Goal: Navigation & Orientation: Find specific page/section

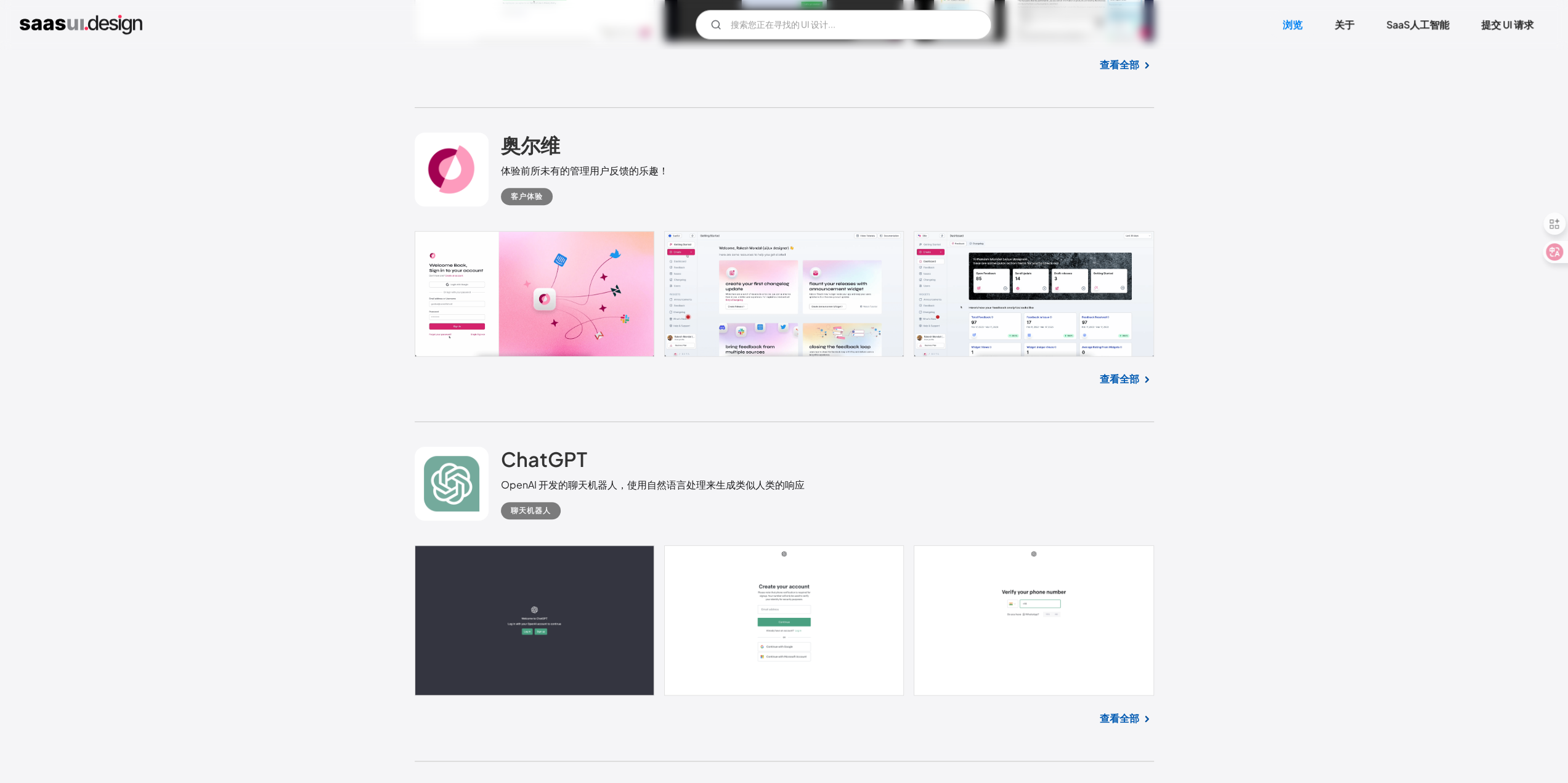
scroll to position [740, 0]
click at [470, 473] on link at bounding box center [451, 483] width 74 height 74
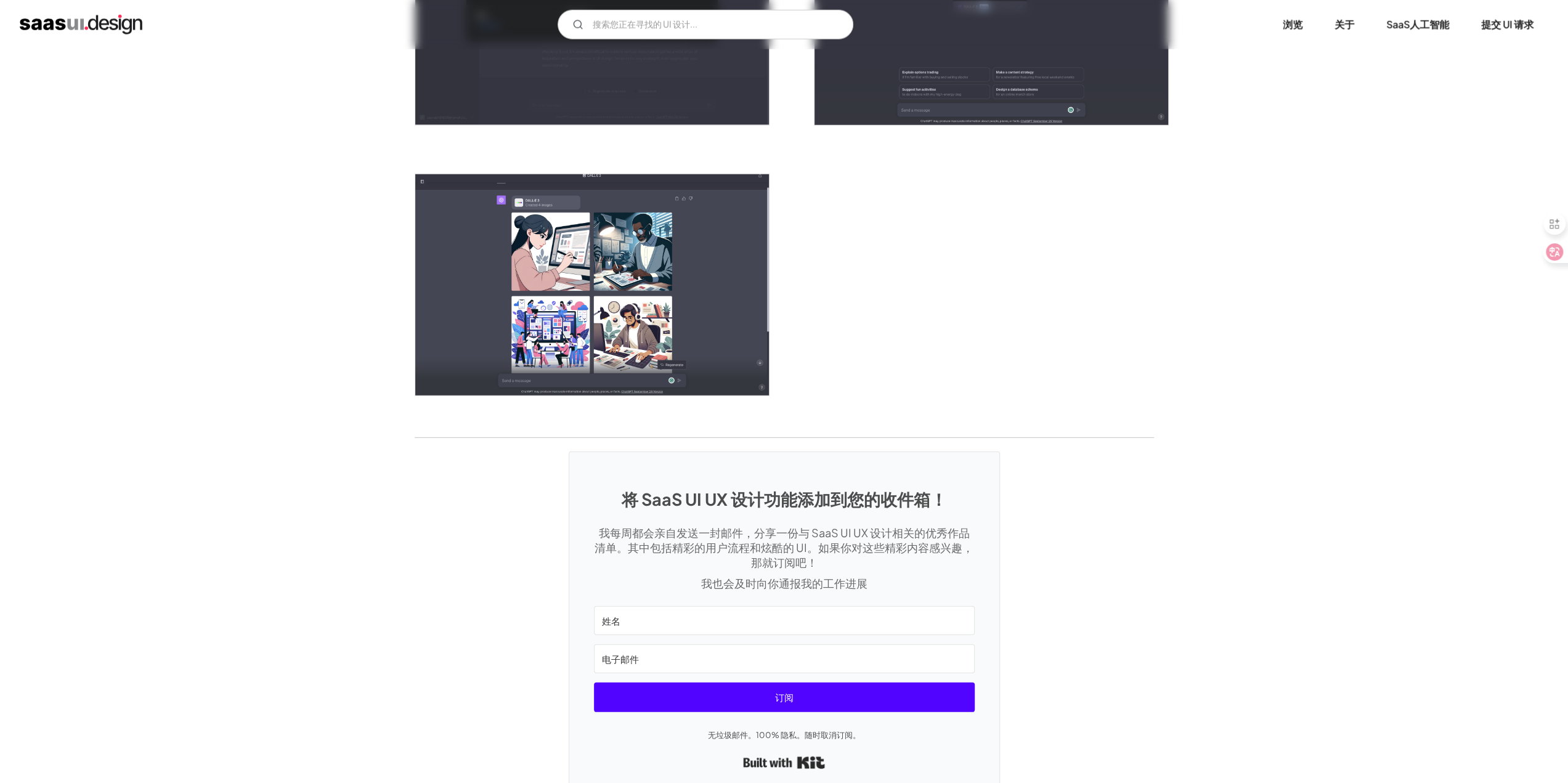
scroll to position [3413, 0]
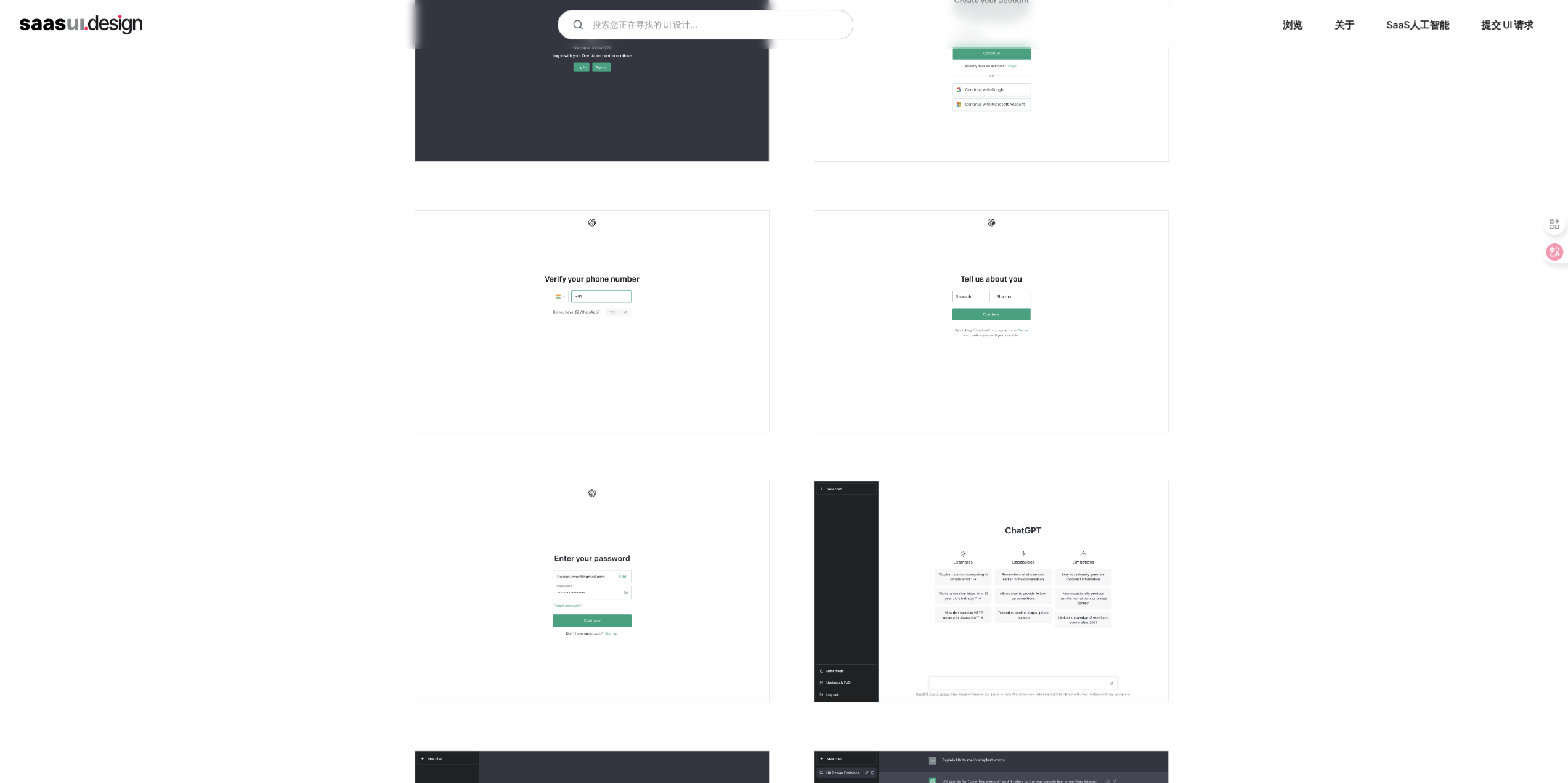
scroll to position [369, 0]
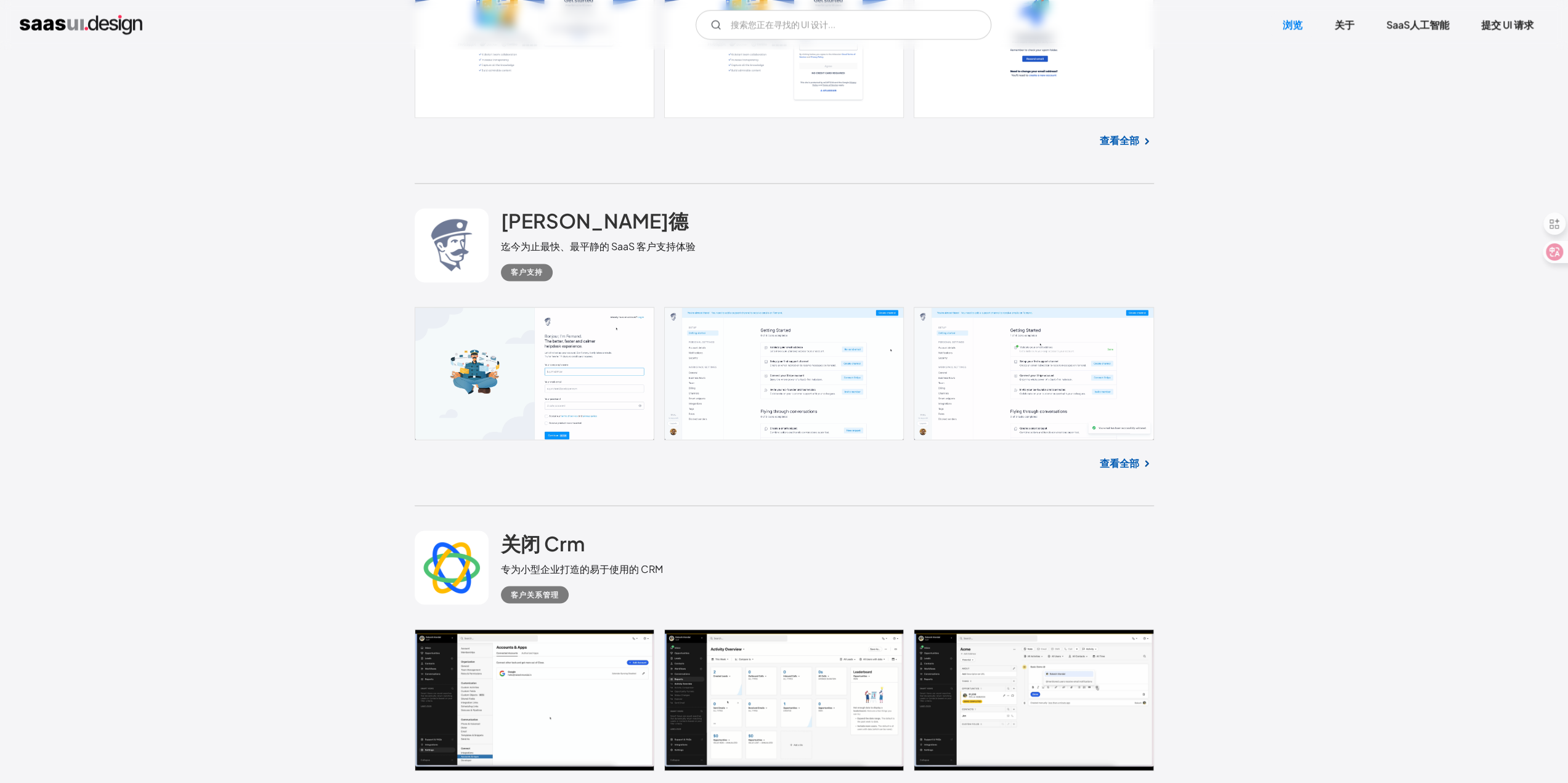
scroll to position [2404, 0]
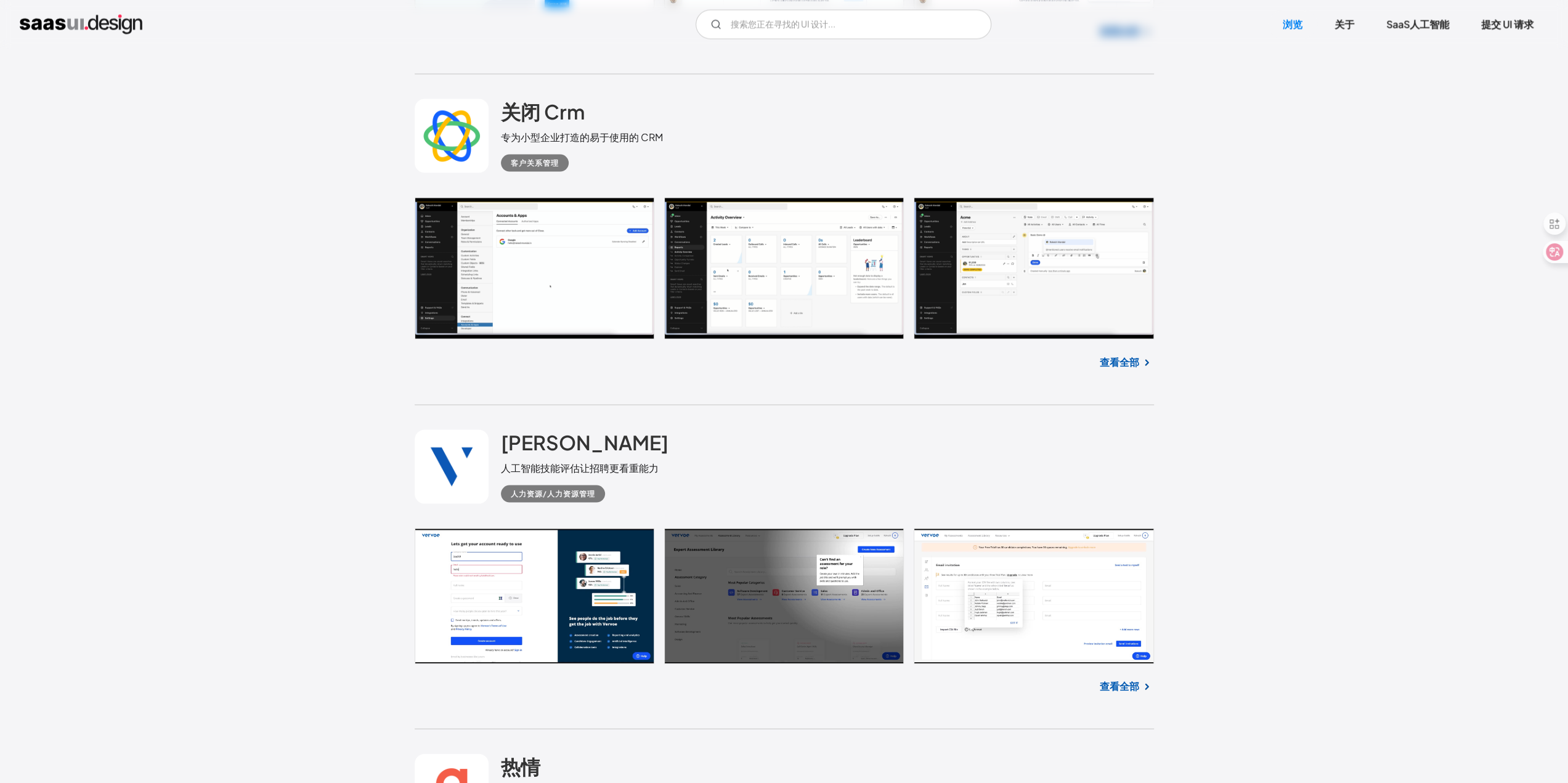
click at [104, 29] on img "家" at bounding box center [81, 25] width 123 height 19
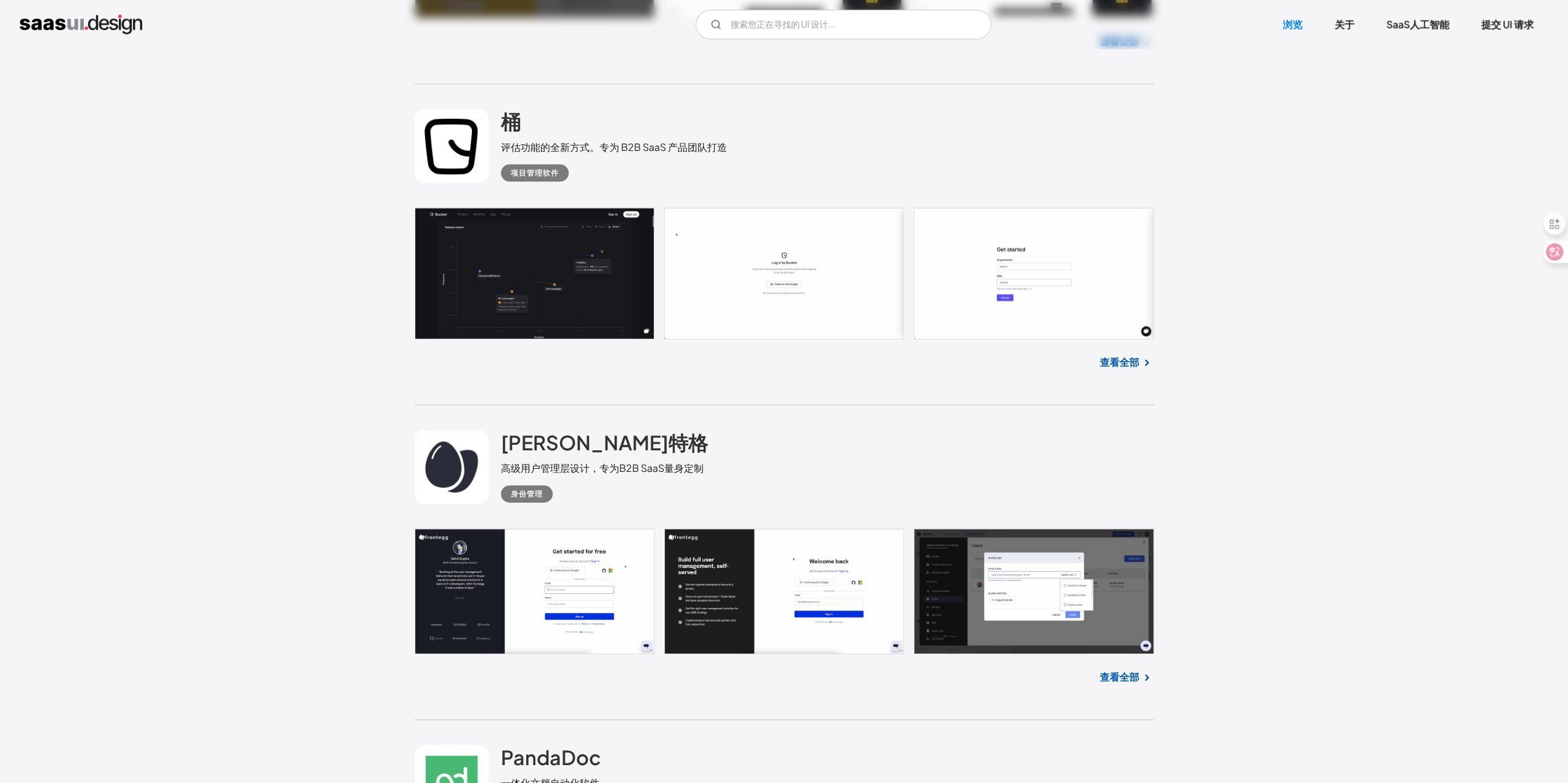
scroll to position [3697, 0]
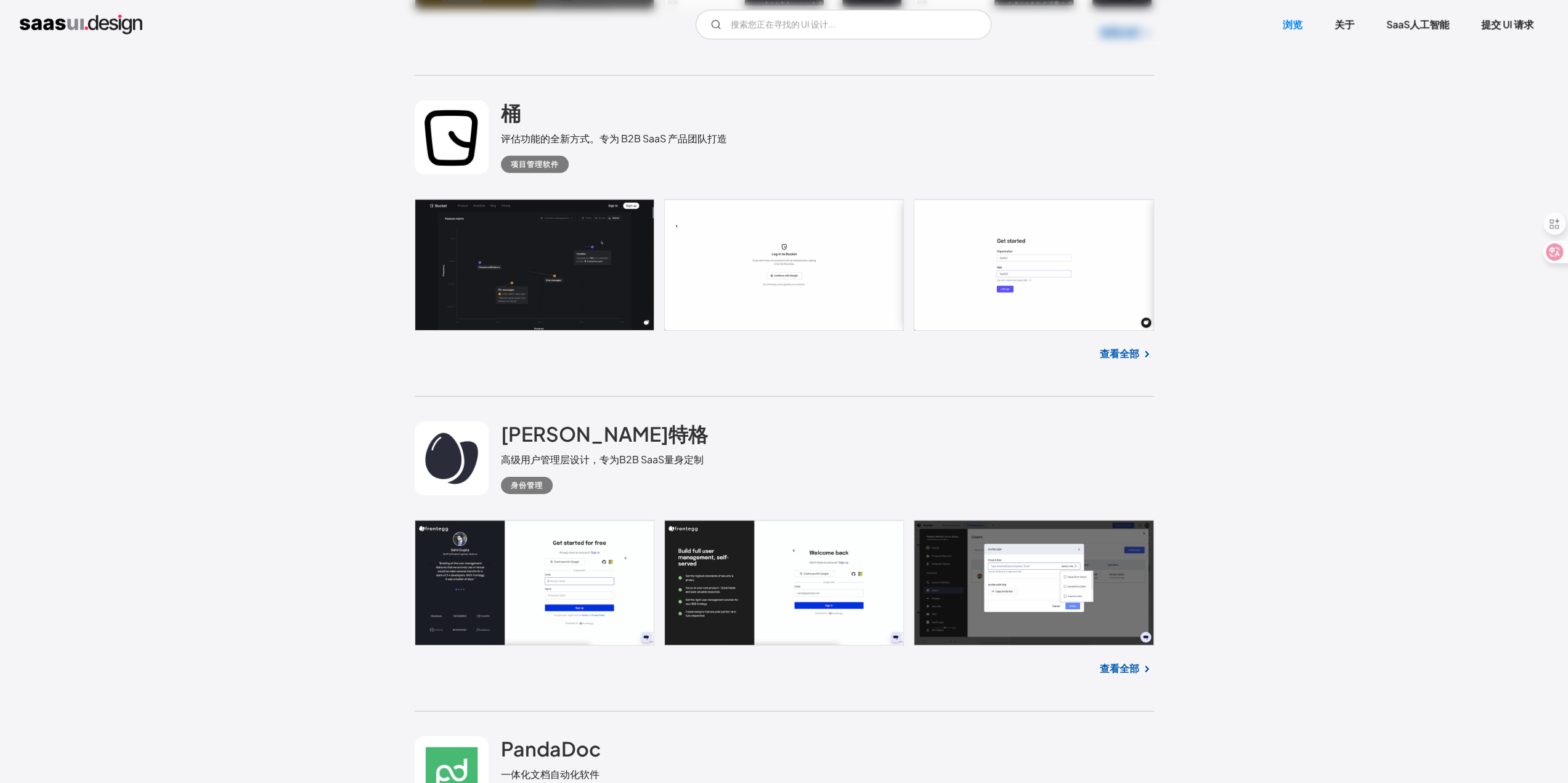
click at [460, 132] on link at bounding box center [451, 137] width 74 height 74
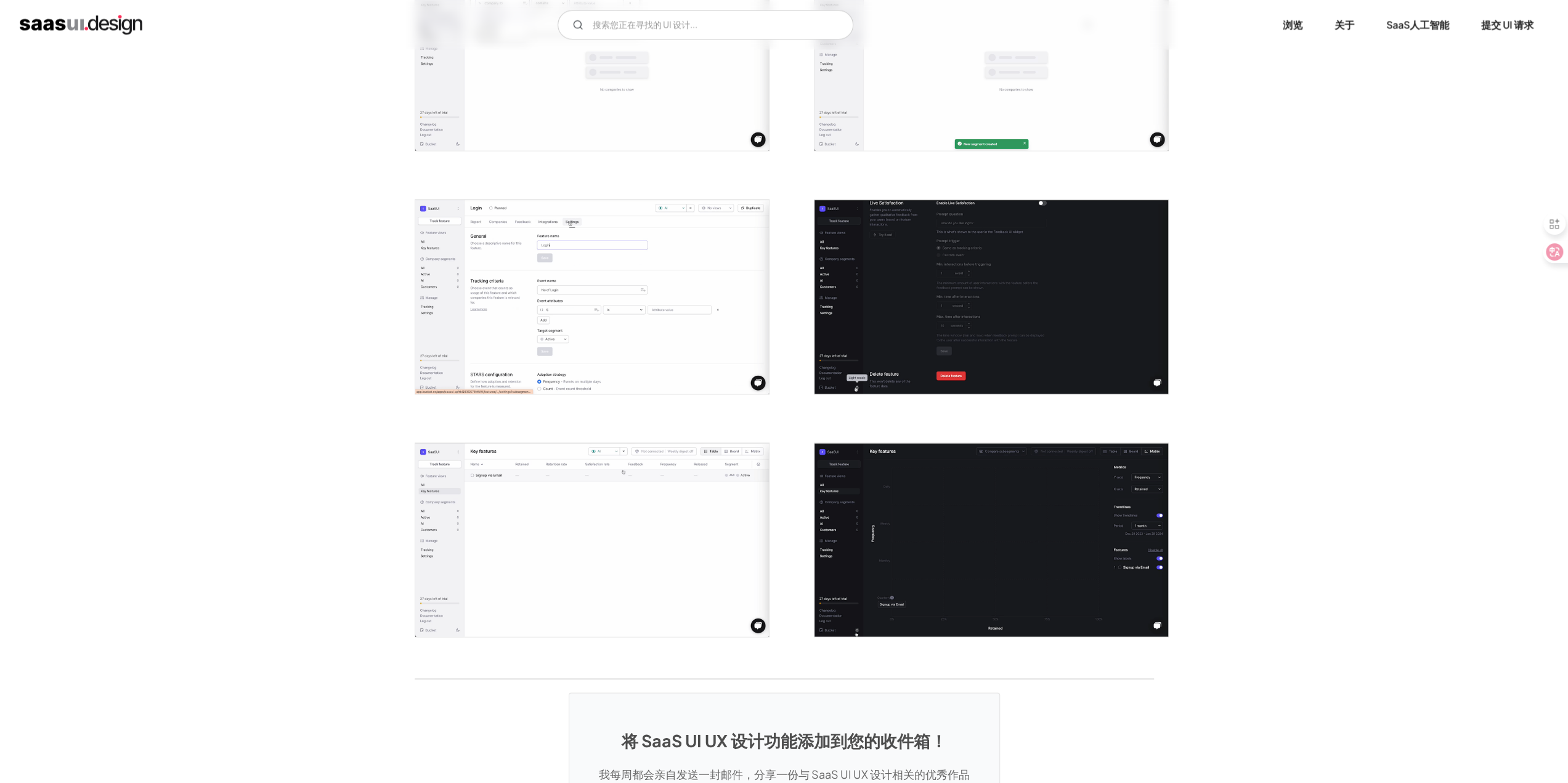
scroll to position [2022, 0]
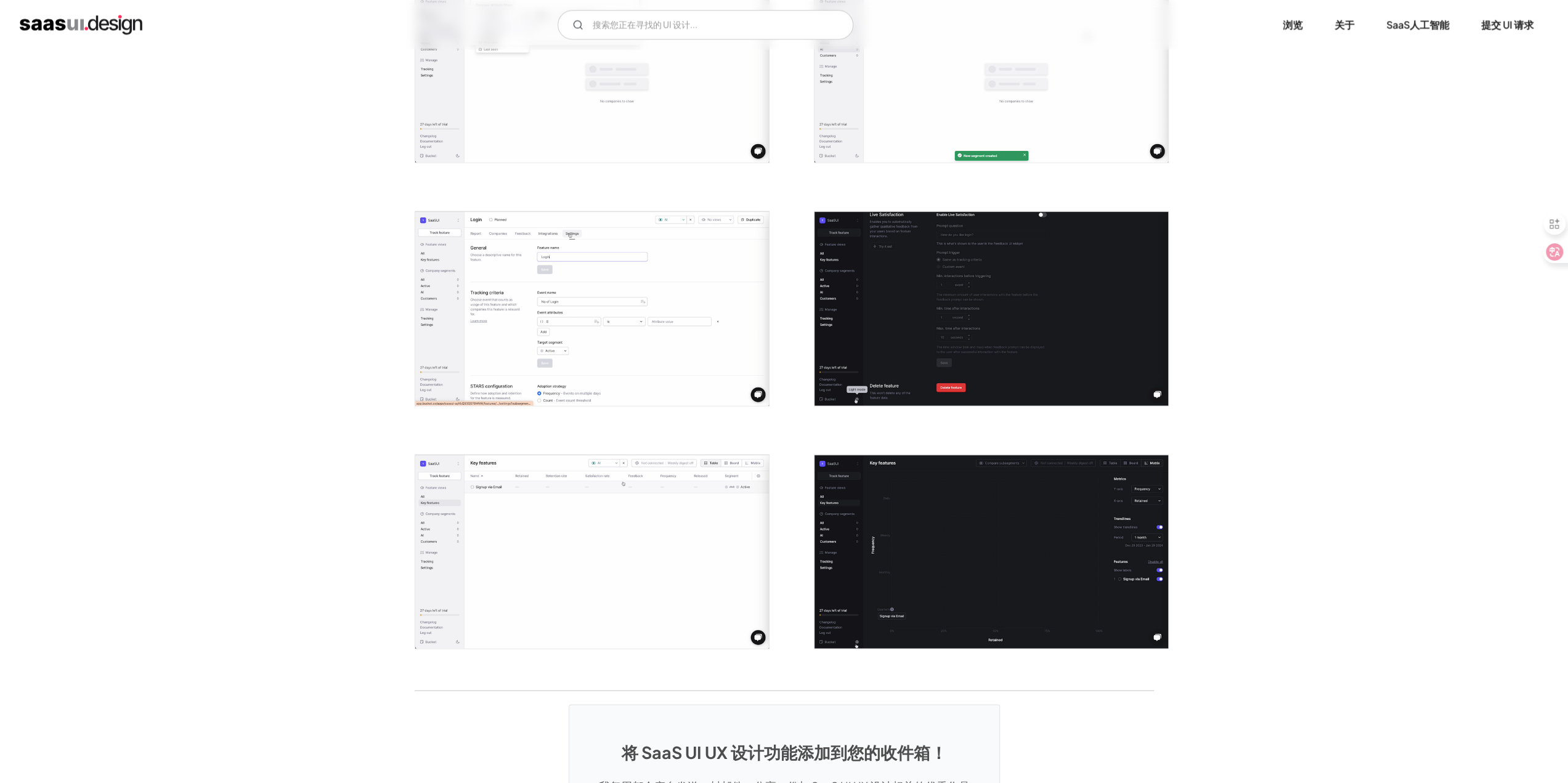
click at [71, 23] on img "家" at bounding box center [81, 25] width 123 height 19
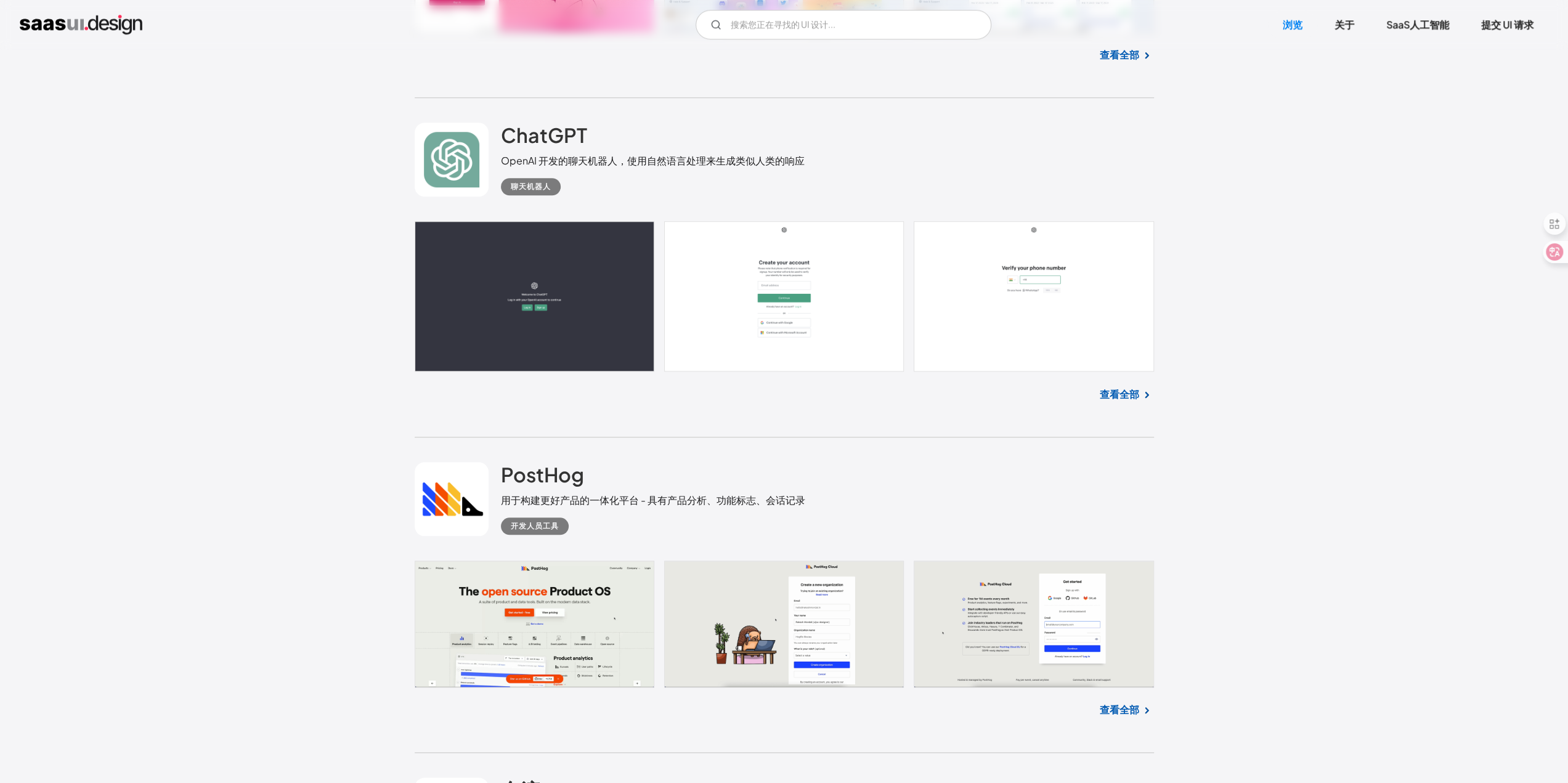
scroll to position [1294, 0]
